Goal: Book appointment/travel/reservation

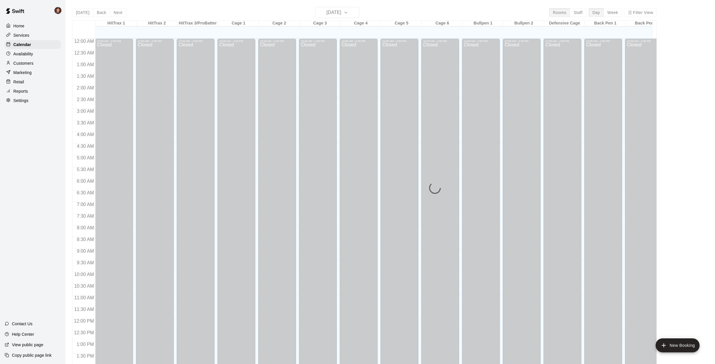
scroll to position [210, 0]
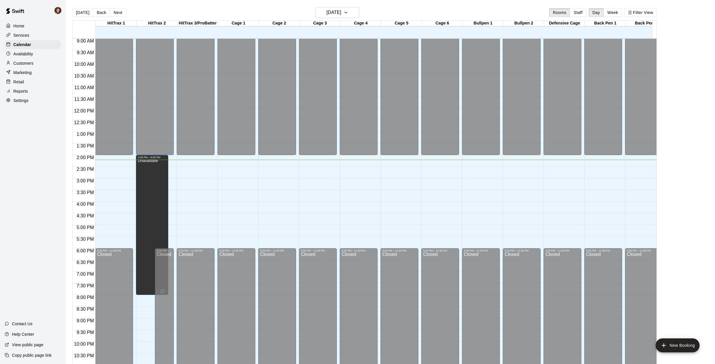
click at [69, 156] on div "[DATE] Back [DATE][DATE] Rooms Staff Day Week Filter View HitTrax 1 12 Fri HitT…" at bounding box center [365, 189] width 594 height 364
drag, startPoint x: 190, startPoint y: 225, endPoint x: 190, endPoint y: 246, distance: 21.0
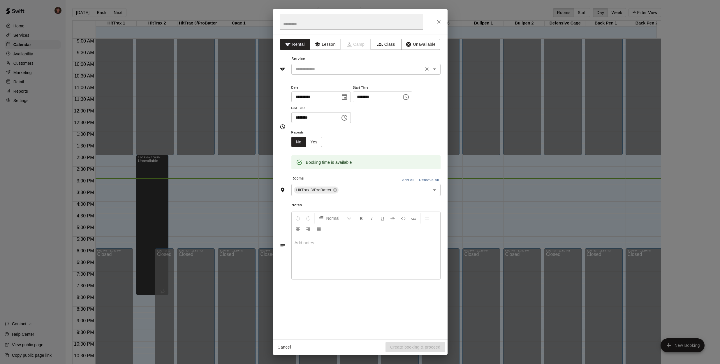
click at [340, 68] on input "text" at bounding box center [357, 69] width 128 height 7
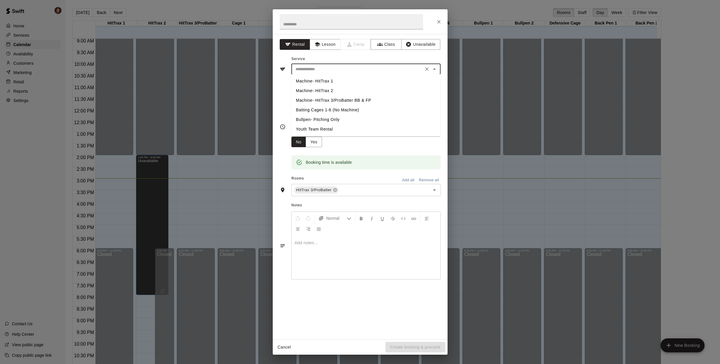
click at [329, 81] on li "Machine- HitTrax 1" at bounding box center [365, 81] width 149 height 10
type input "**********"
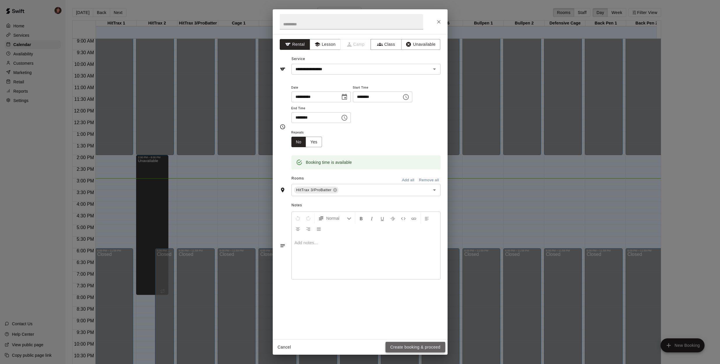
click at [412, 346] on button "Create booking & proceed" at bounding box center [414, 347] width 59 height 11
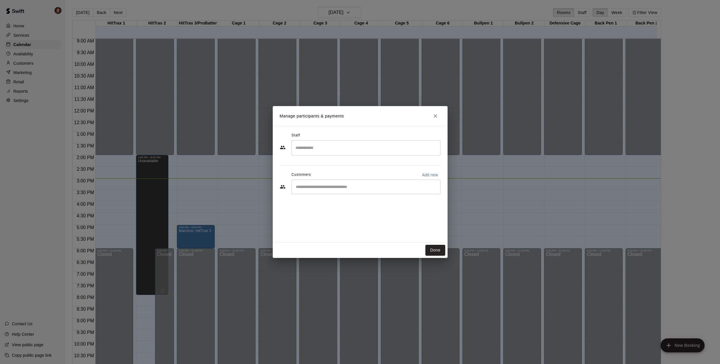
click at [352, 187] on input "Start typing to search customers..." at bounding box center [366, 187] width 144 height 6
type input "******"
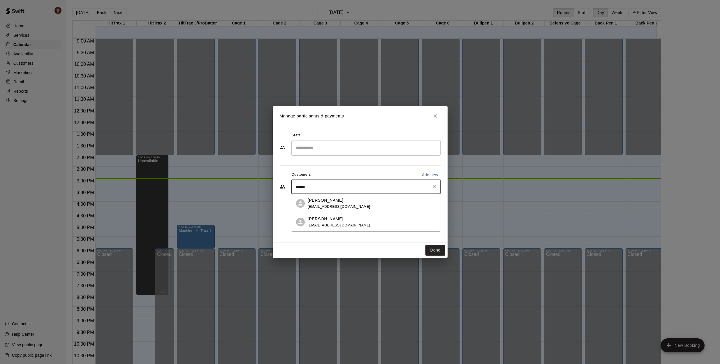
click at [345, 203] on div "[PERSON_NAME]" at bounding box center [339, 200] width 63 height 6
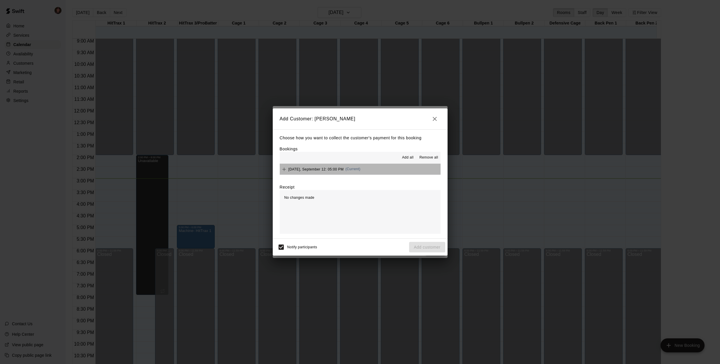
click at [389, 168] on button "[DATE], September 12: 05:00 PM (Current)" at bounding box center [360, 169] width 161 height 11
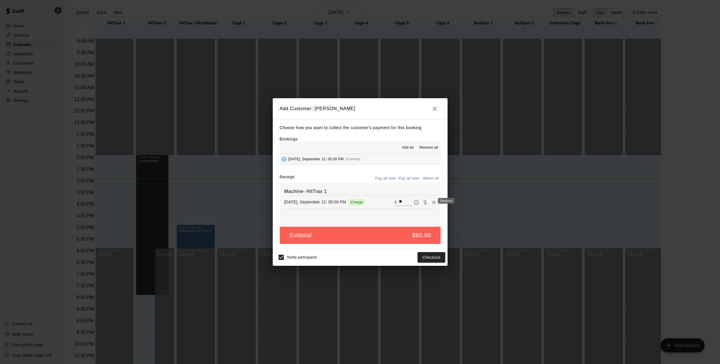
click at [429, 203] on button "Remove" at bounding box center [433, 202] width 9 height 9
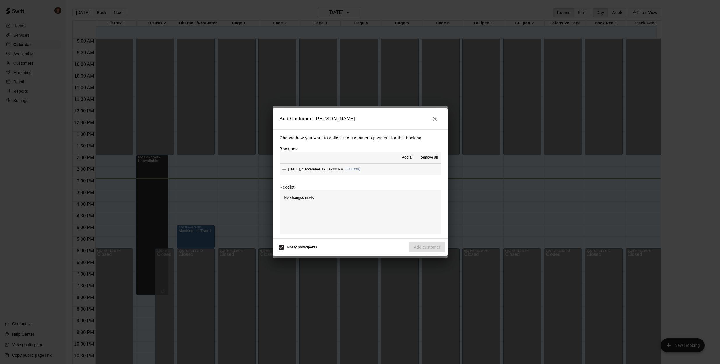
click at [437, 120] on icon "button" at bounding box center [434, 118] width 7 height 7
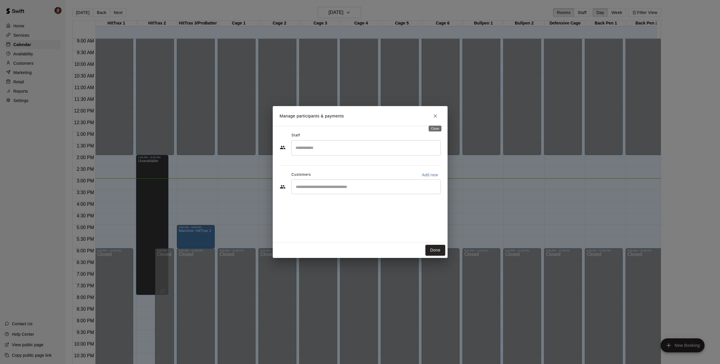
click at [433, 118] on icon "Close" at bounding box center [435, 116] width 6 height 6
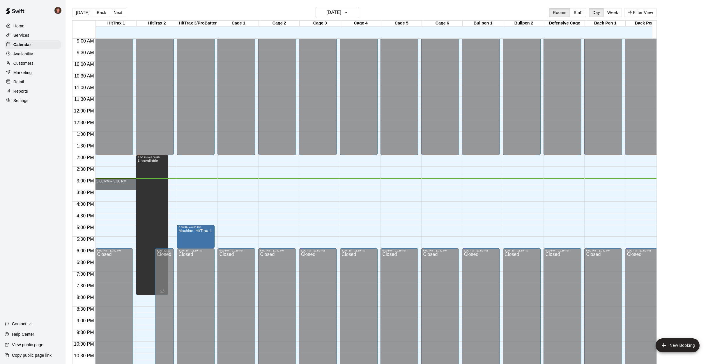
drag, startPoint x: 117, startPoint y: 181, endPoint x: 117, endPoint y: 188, distance: 7.0
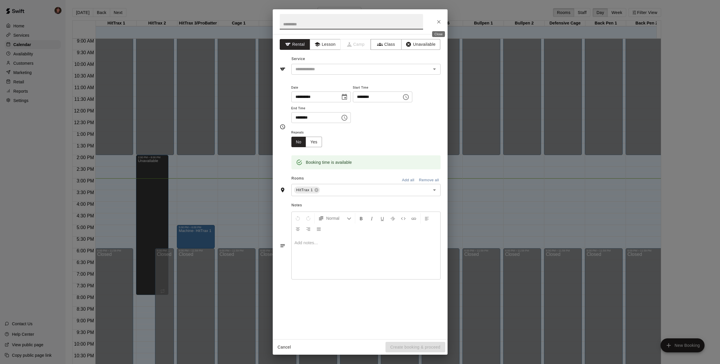
click at [437, 22] on icon "Close" at bounding box center [439, 22] width 6 height 6
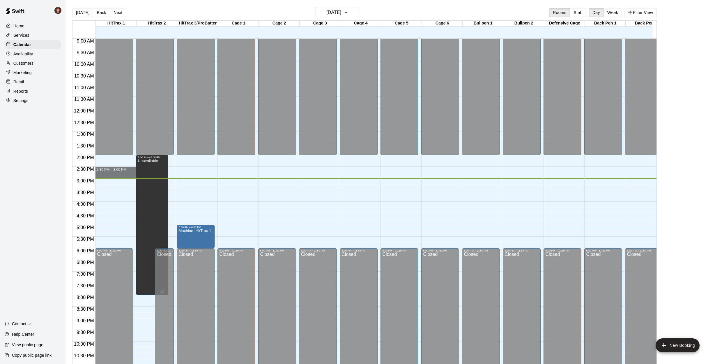
drag, startPoint x: 122, startPoint y: 167, endPoint x: 122, endPoint y: 176, distance: 9.0
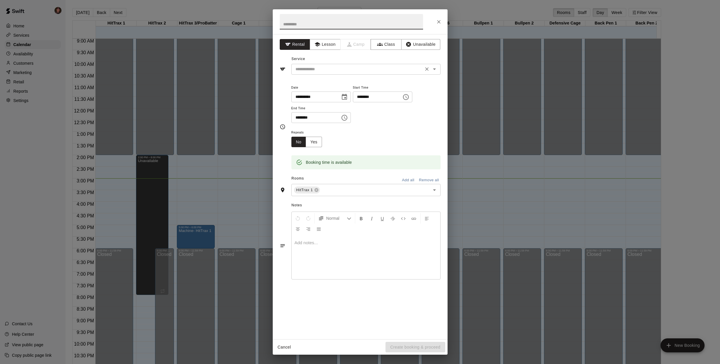
click at [322, 69] on input "text" at bounding box center [357, 69] width 128 height 7
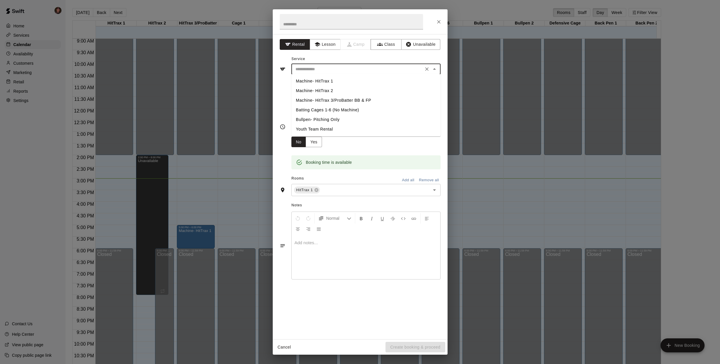
click at [319, 79] on li "Machine- HitTrax 1" at bounding box center [365, 81] width 149 height 10
type input "**********"
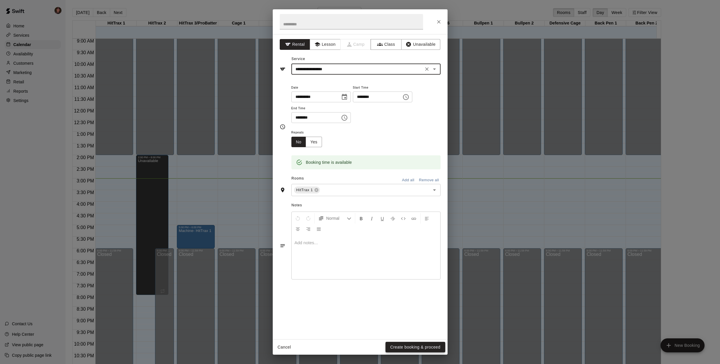
click at [423, 347] on button "Create booking & proceed" at bounding box center [414, 347] width 59 height 11
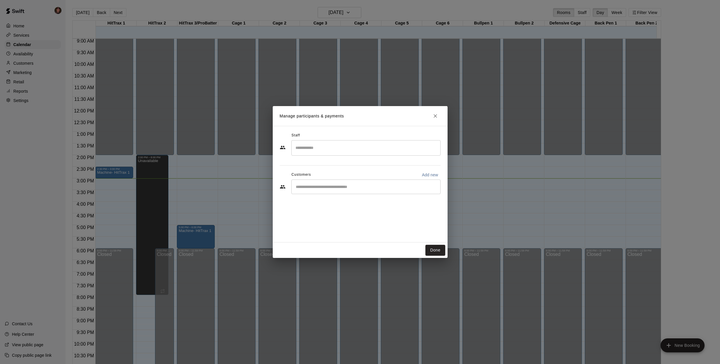
click at [328, 186] on input "Start typing to search customers..." at bounding box center [366, 187] width 144 height 6
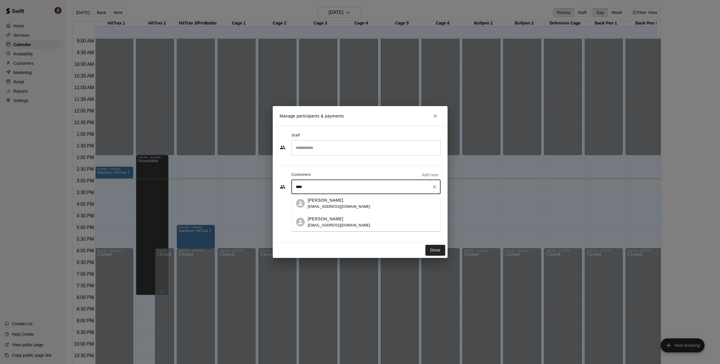
type input "*****"
click at [326, 201] on p "[PERSON_NAME]" at bounding box center [326, 200] width 36 height 6
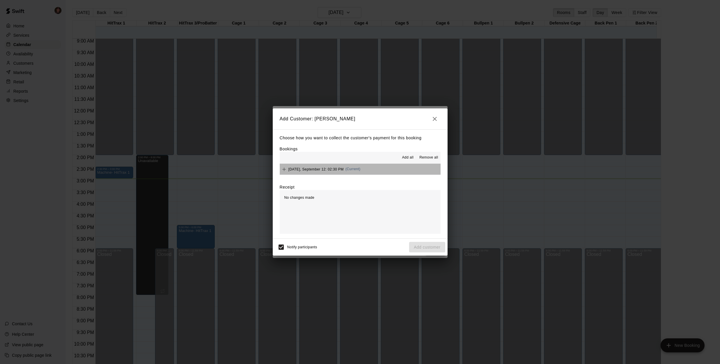
click at [390, 170] on button "[DATE], September 12: 02:30 PM (Current)" at bounding box center [360, 169] width 161 height 11
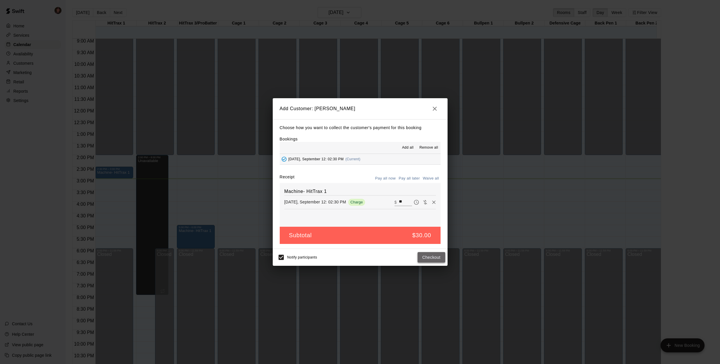
click at [426, 255] on button "Checkout" at bounding box center [430, 257] width 27 height 11
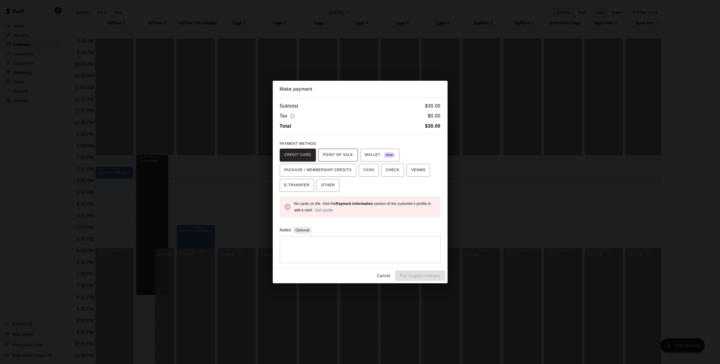
click at [340, 154] on span "POINT OF SALE" at bounding box center [338, 154] width 30 height 9
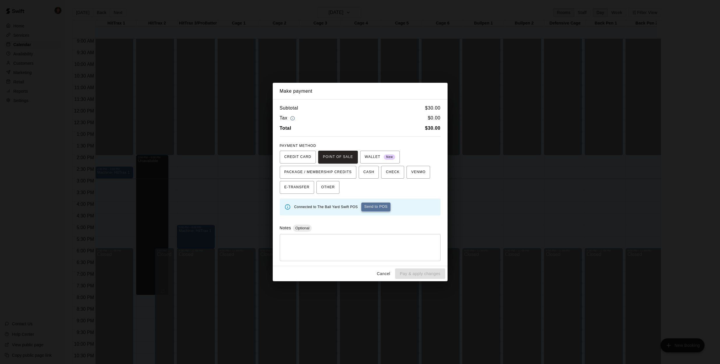
click at [379, 208] on button "Send to POS" at bounding box center [375, 206] width 29 height 9
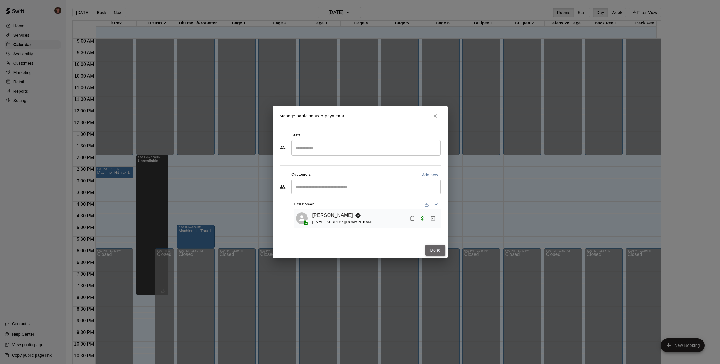
click at [435, 250] on button "Done" at bounding box center [435, 250] width 20 height 11
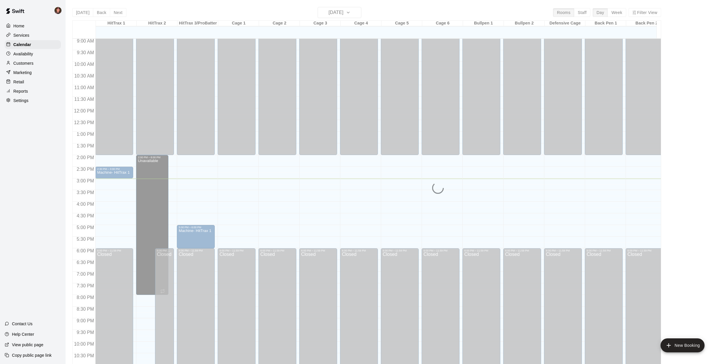
click at [67, 213] on main "[DATE] Back [DATE][DATE] Rooms Staff Day Week Filter View HitTrax 1 12 Fri HitT…" at bounding box center [393, 186] width 654 height 373
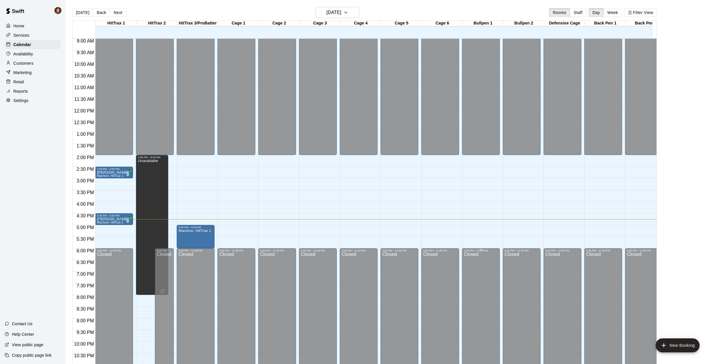
drag, startPoint x: 523, startPoint y: 254, endPoint x: 491, endPoint y: 250, distance: 32.3
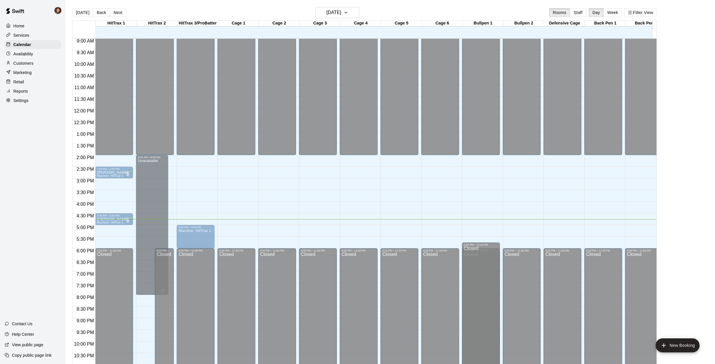
click at [491, 250] on div "Closed" at bounding box center [481, 313] width 34 height 135
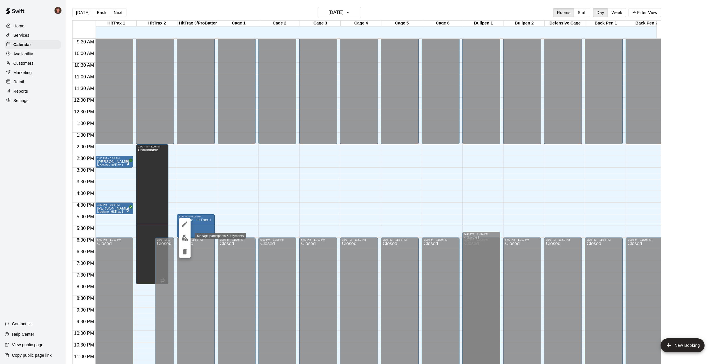
click at [184, 238] on img "edit" at bounding box center [184, 237] width 7 height 7
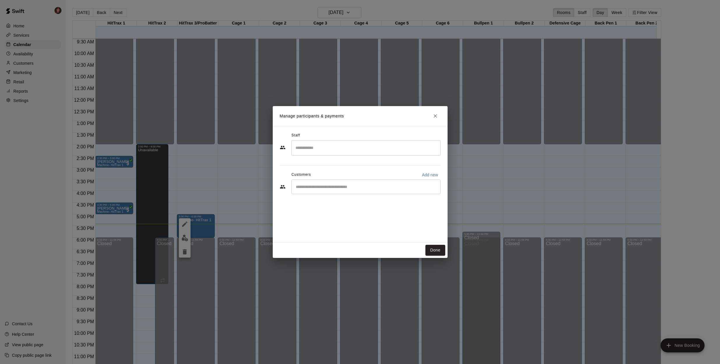
click at [329, 186] on input "Start typing to search customers..." at bounding box center [366, 187] width 144 height 6
type input "*****"
click at [435, 116] on icon "Close" at bounding box center [434, 115] width 3 height 3
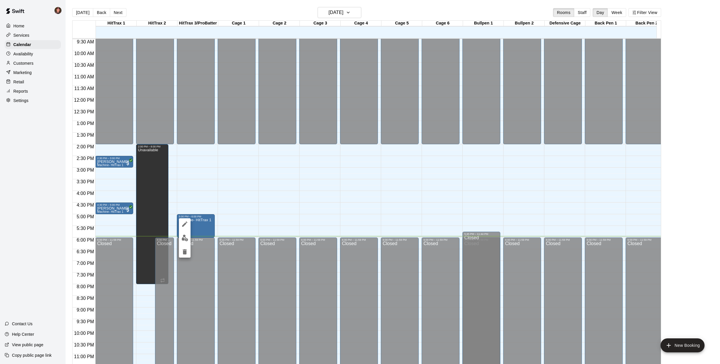
click at [389, 213] on div at bounding box center [360, 182] width 720 height 364
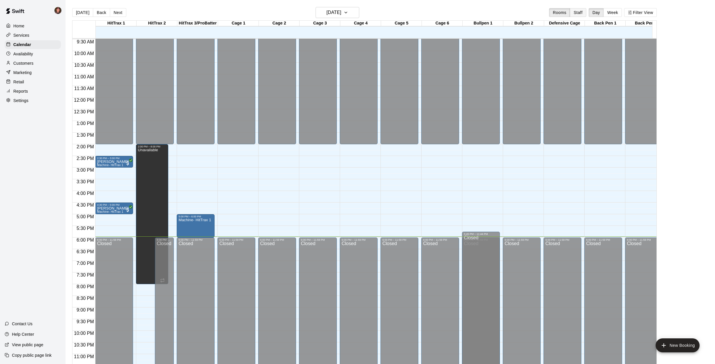
click at [578, 11] on button "Staff" at bounding box center [578, 12] width 17 height 9
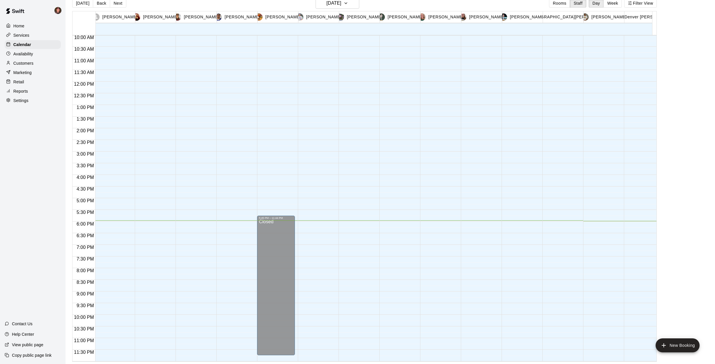
scroll to position [238, 214]
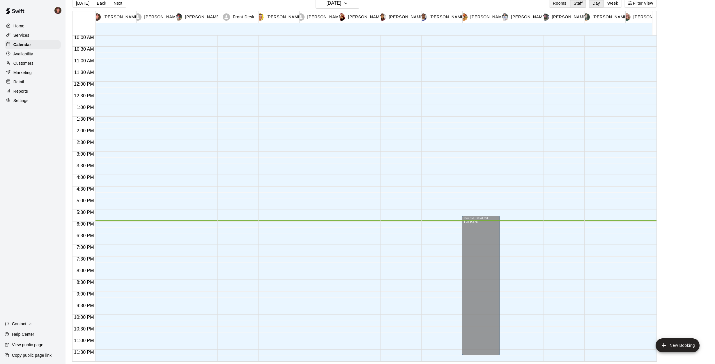
click at [568, 3] on button "Rooms" at bounding box center [559, 3] width 21 height 9
